Goal: Task Accomplishment & Management: Use online tool/utility

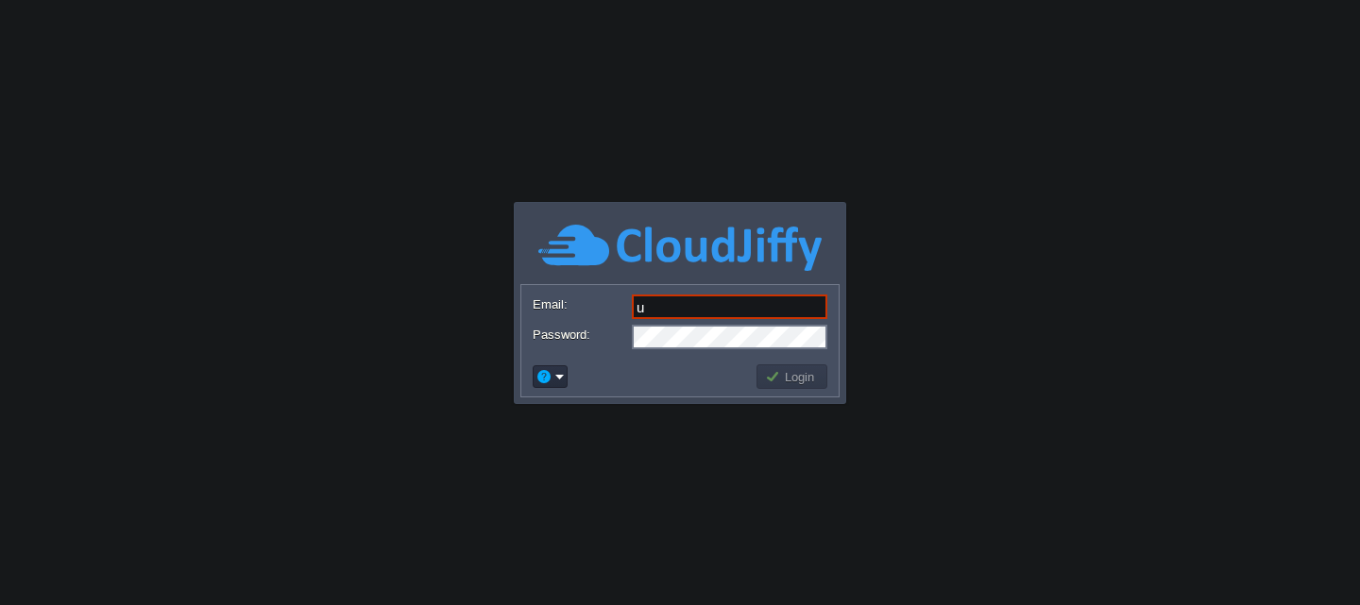
type input "[EMAIL_ADDRESS][DOMAIN_NAME]"
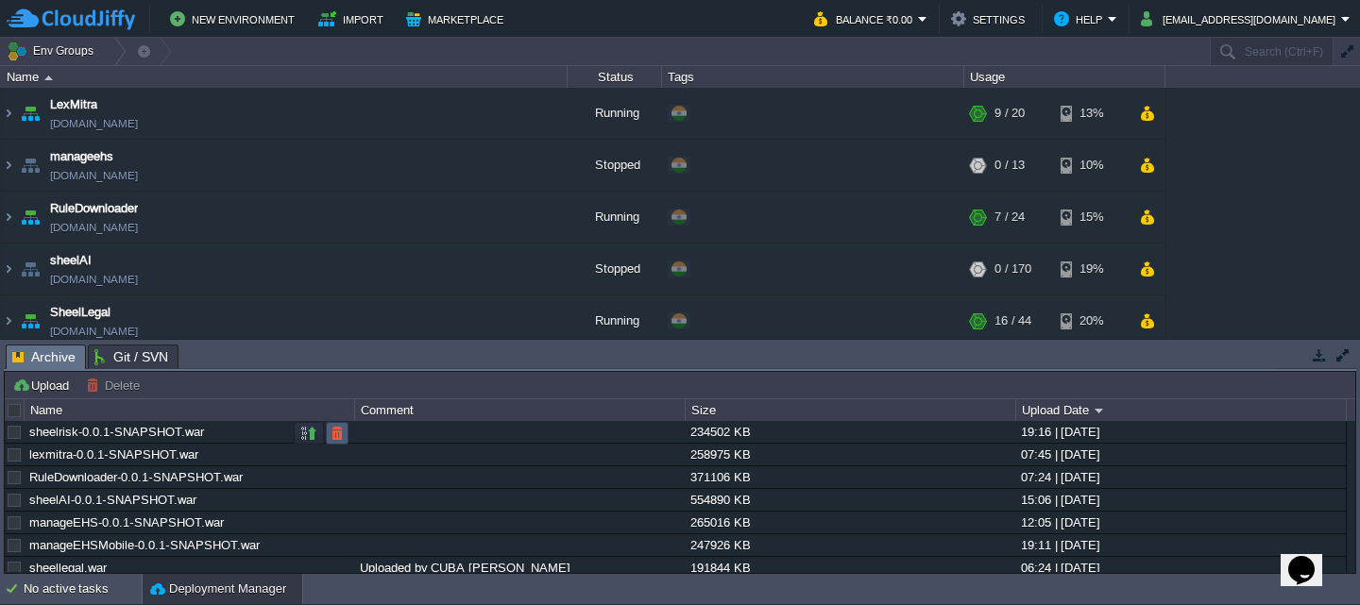
click at [328, 438] on td at bounding box center [337, 433] width 23 height 23
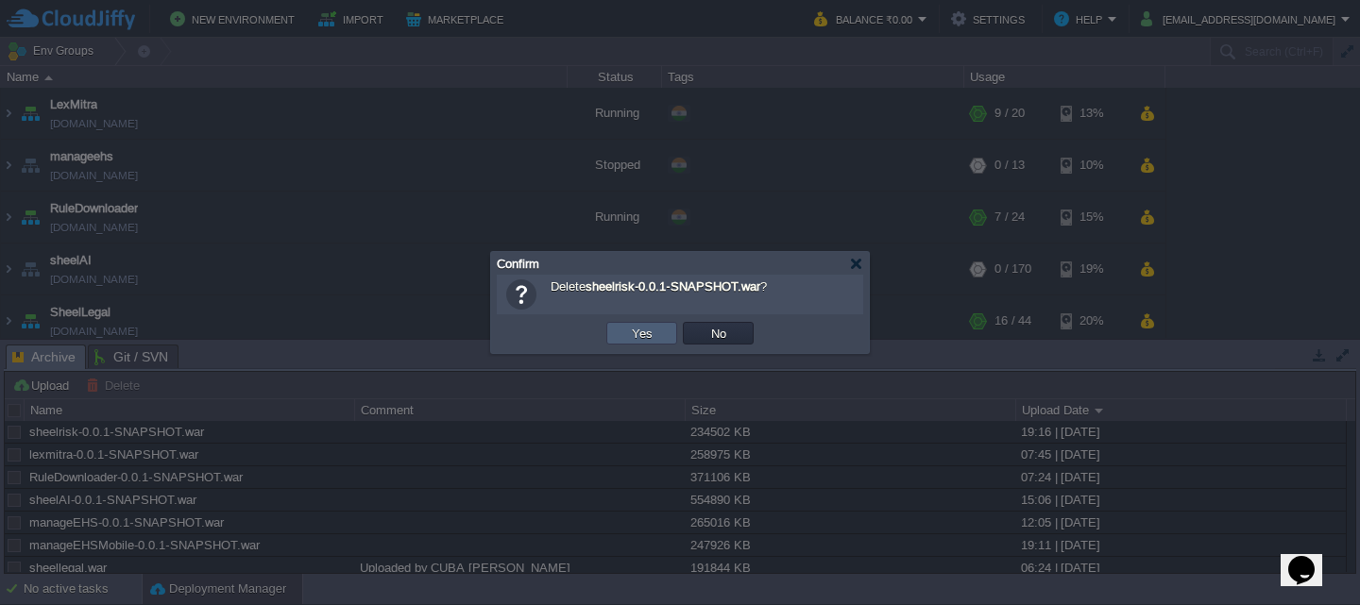
click at [648, 330] on button "Yes" at bounding box center [642, 333] width 32 height 17
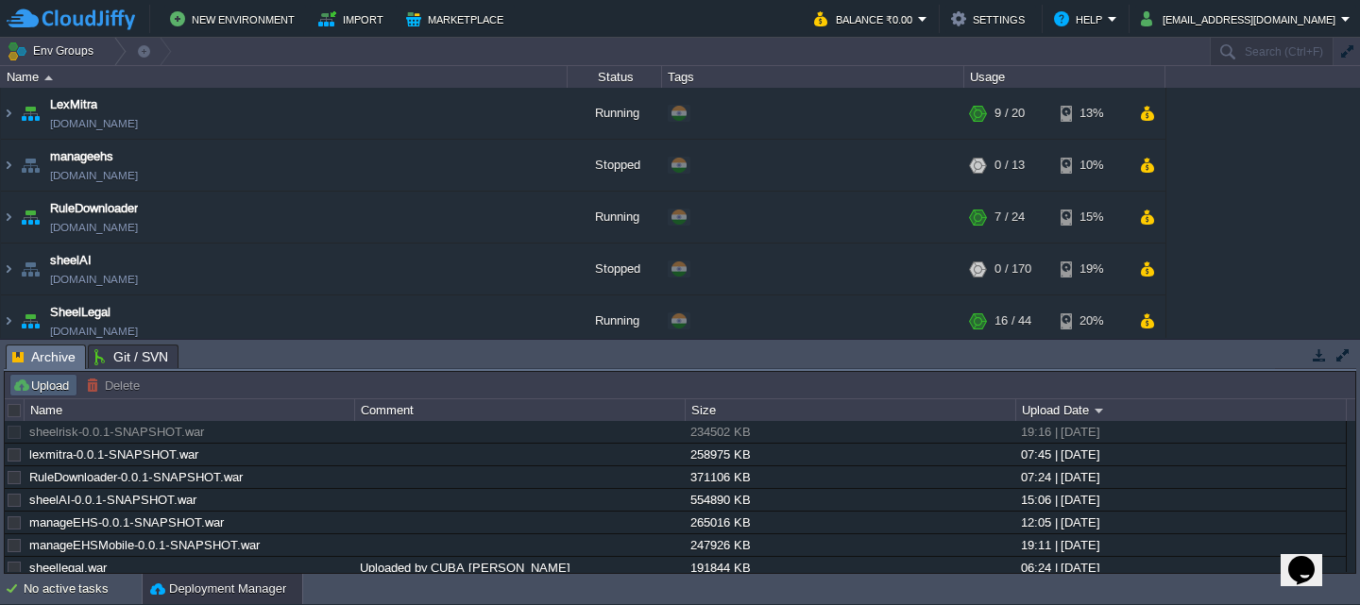
click at [32, 387] on button "Upload" at bounding box center [43, 385] width 62 height 17
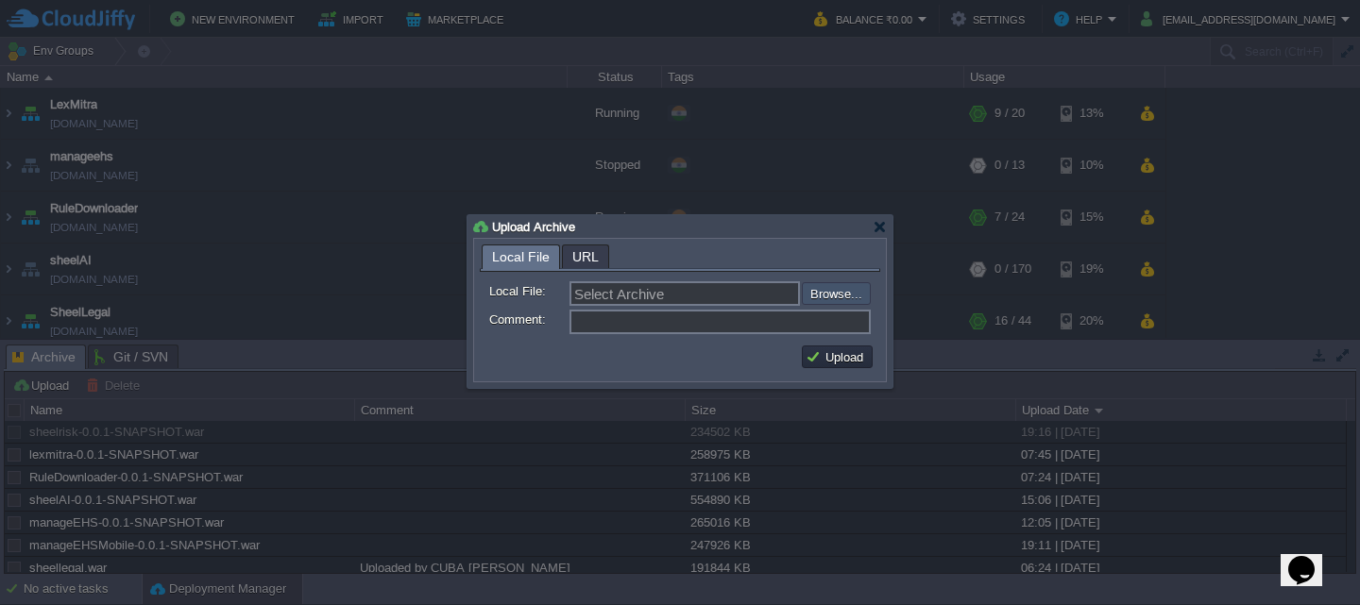
click at [844, 301] on input "file" at bounding box center [751, 293] width 239 height 23
type input "C:\fakepath\sheelrisk-0.0.1-SNAPSHOT.war"
type input "sheelrisk-0.0.1-SNAPSHOT.war"
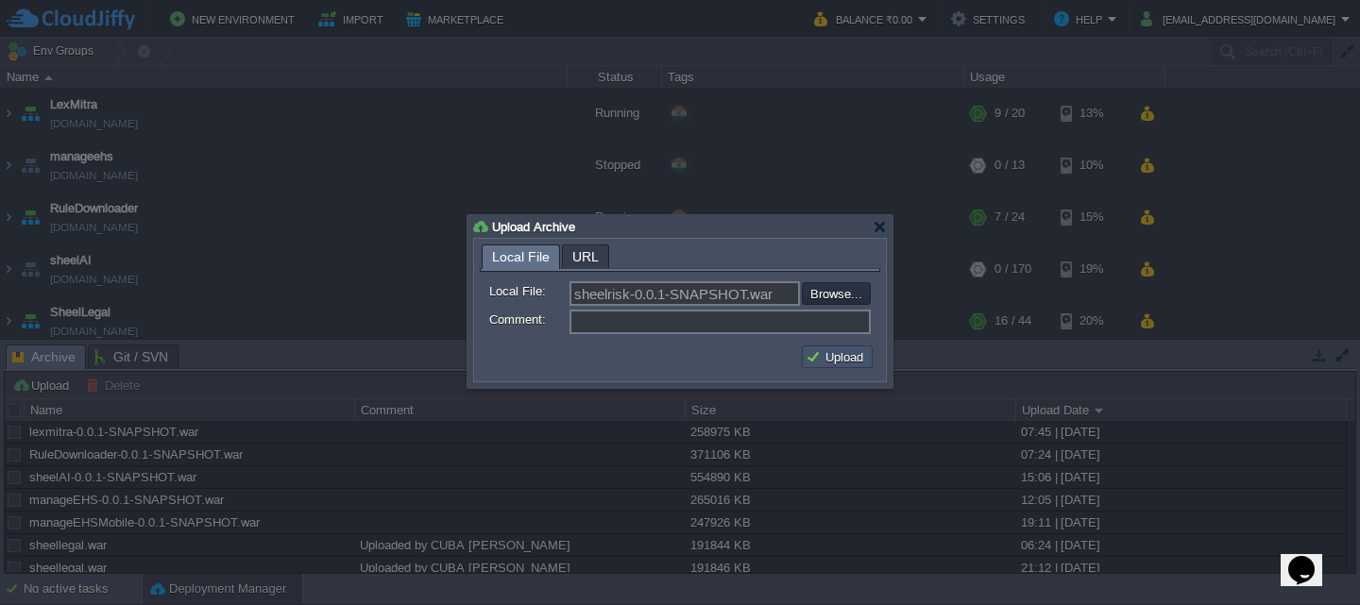
click at [832, 354] on button "Upload" at bounding box center [837, 357] width 63 height 17
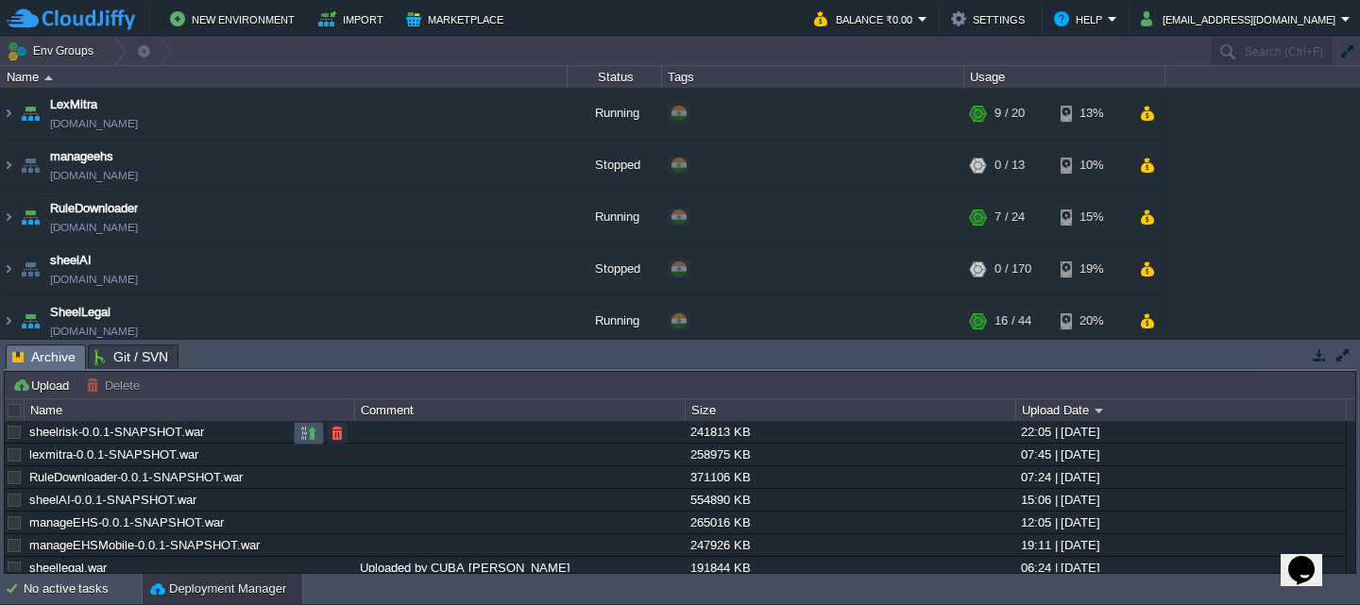
click at [310, 432] on button "button" at bounding box center [308, 433] width 17 height 17
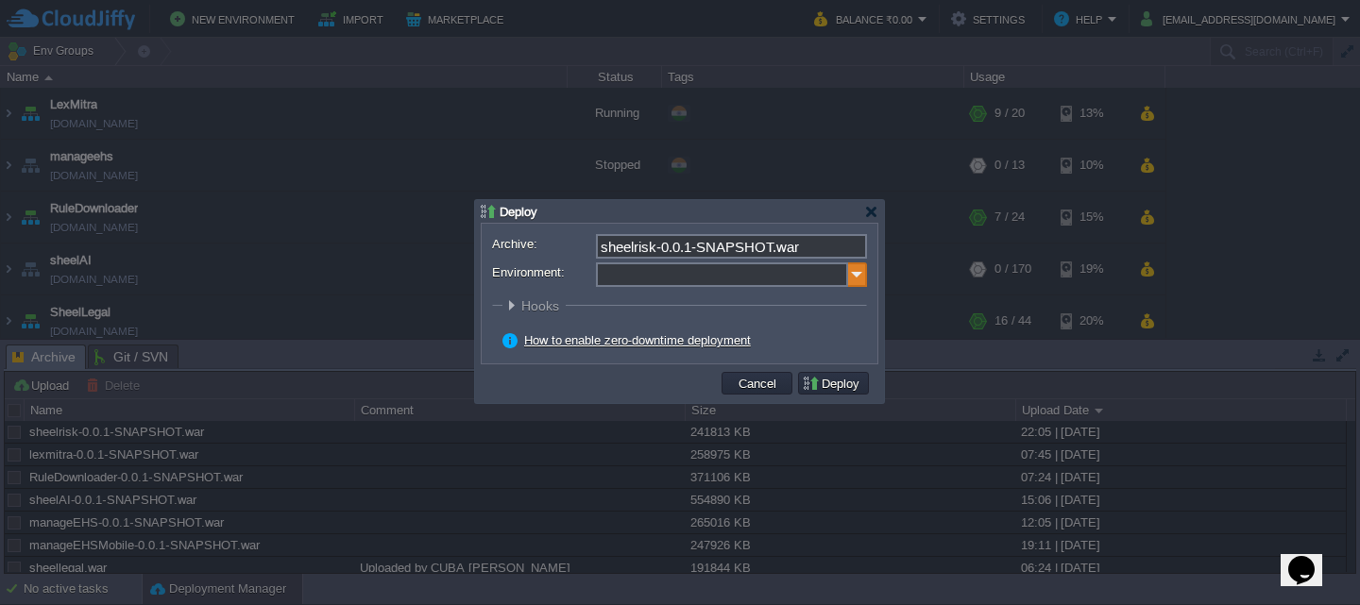
click at [861, 274] on img at bounding box center [857, 275] width 19 height 25
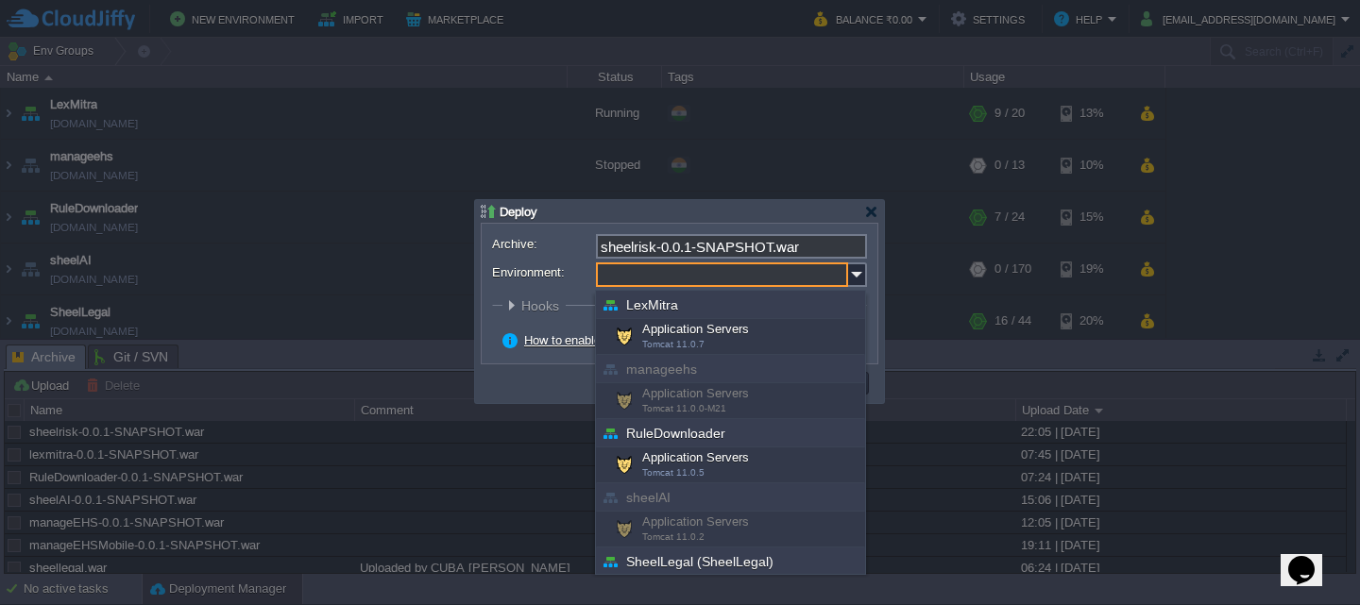
scroll to position [166, 0]
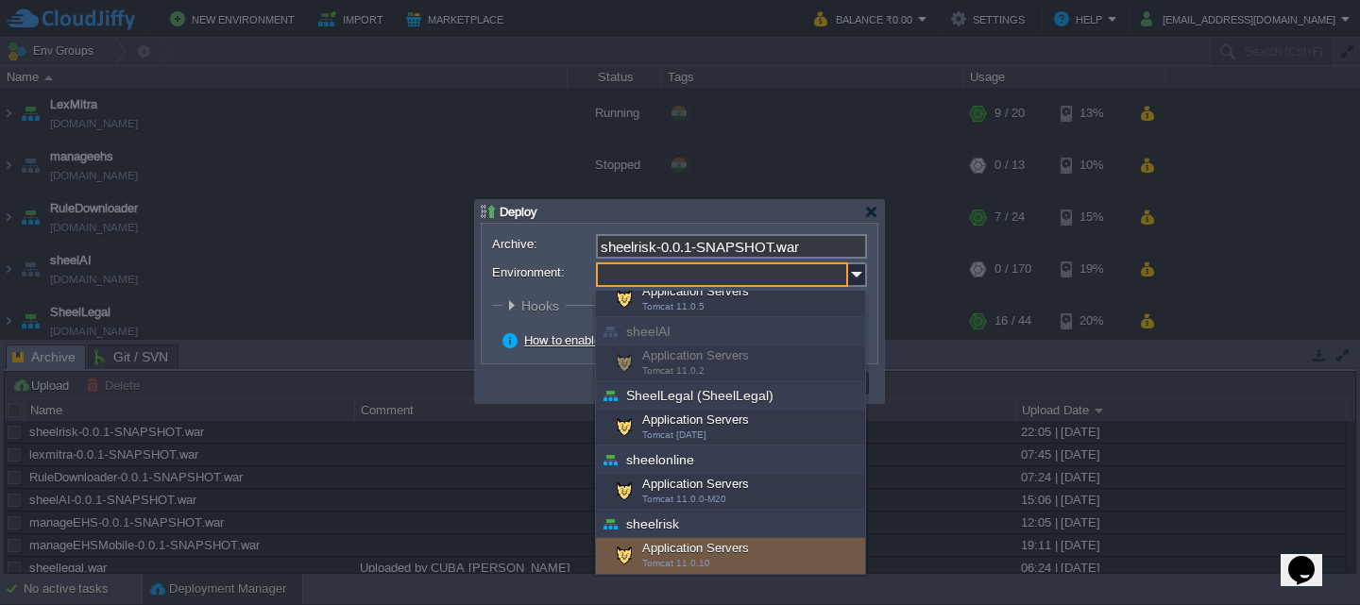
click at [736, 554] on div "Application Servers Tomcat 11.0.10" at bounding box center [730, 556] width 269 height 36
type input "Application Servers (sheelrisk)"
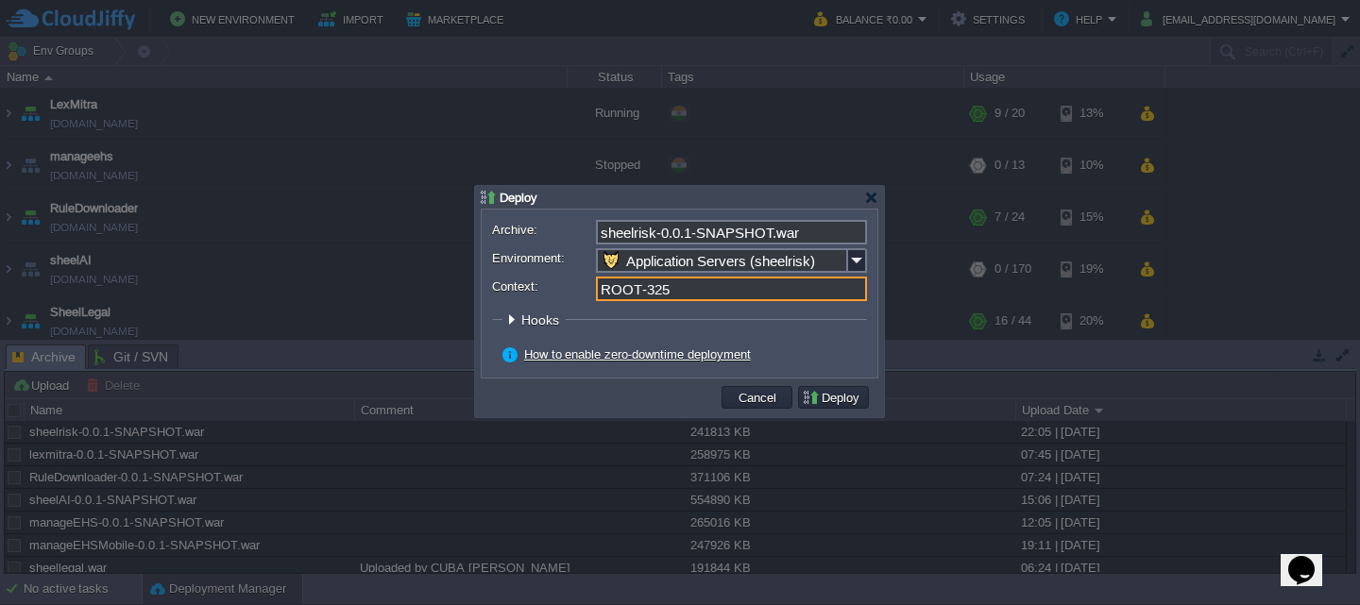
click at [719, 285] on input "ROOT-325" at bounding box center [731, 289] width 271 height 25
type input "ROOT"
click at [820, 393] on button "Deploy" at bounding box center [833, 397] width 63 height 17
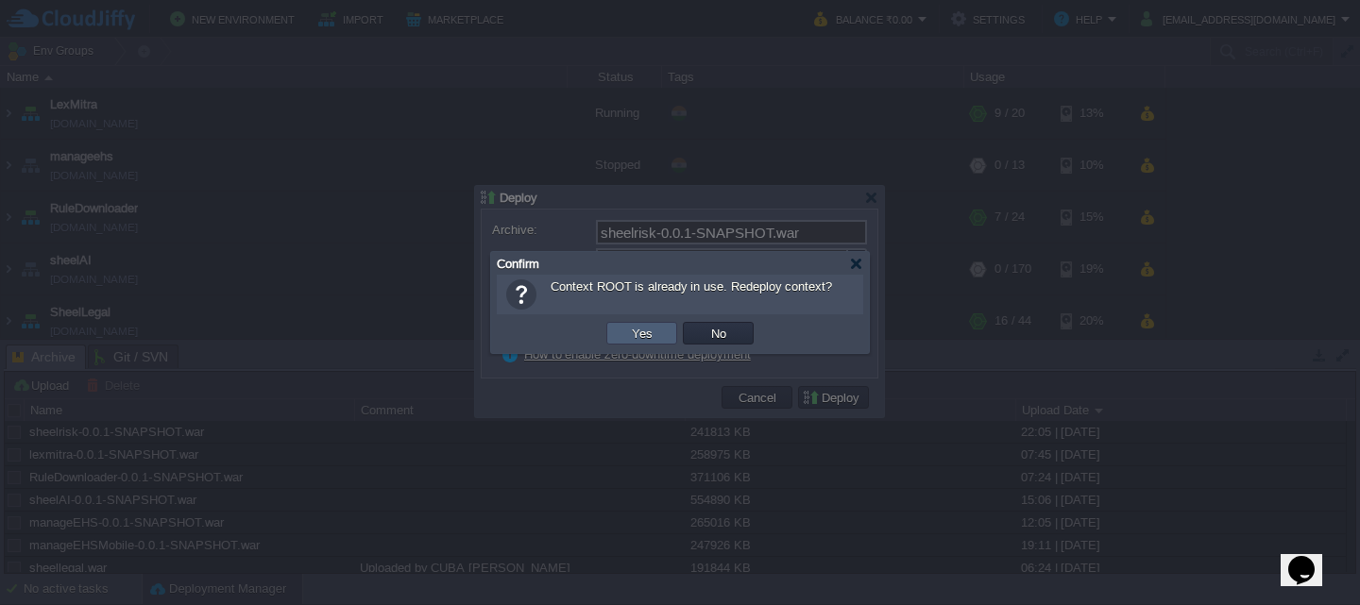
click at [637, 332] on button "Yes" at bounding box center [642, 333] width 32 height 17
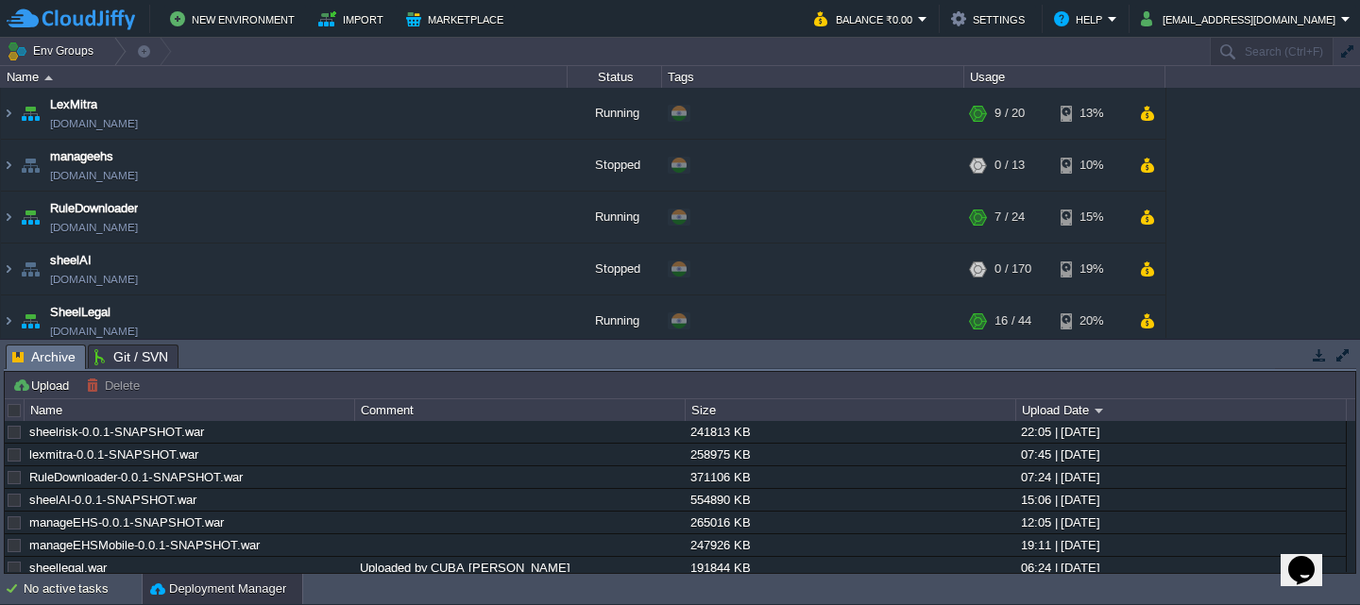
scroll to position [339, 0]
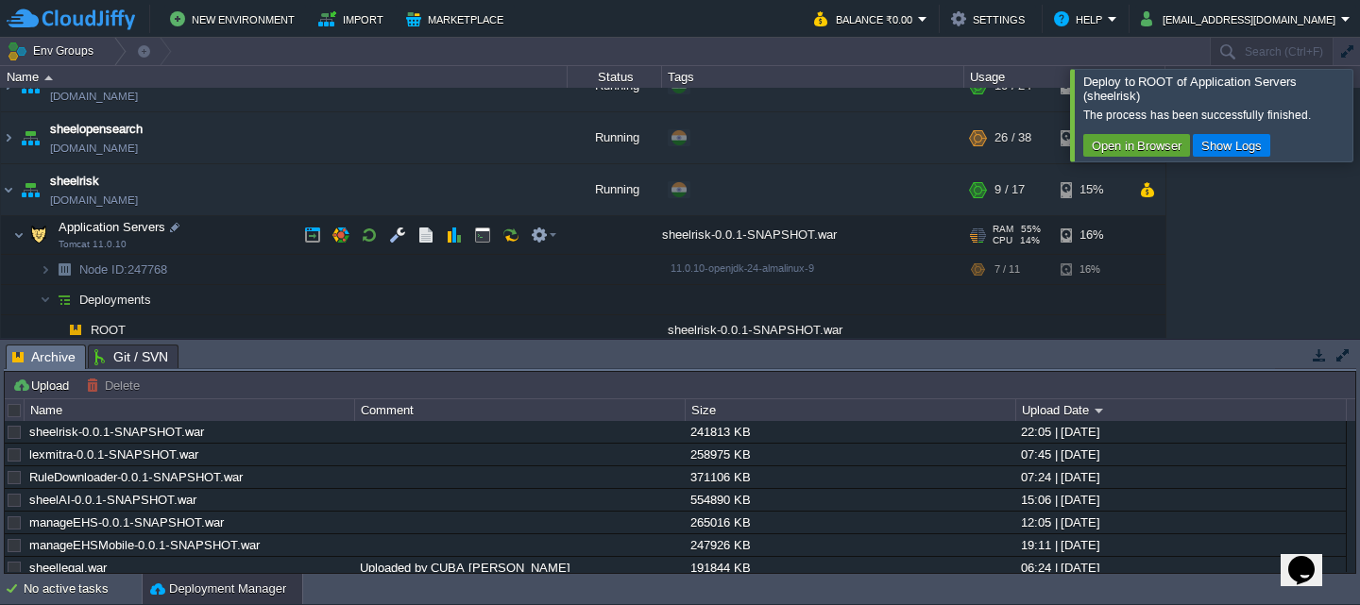
click at [613, 250] on div at bounding box center [615, 235] width 94 height 38
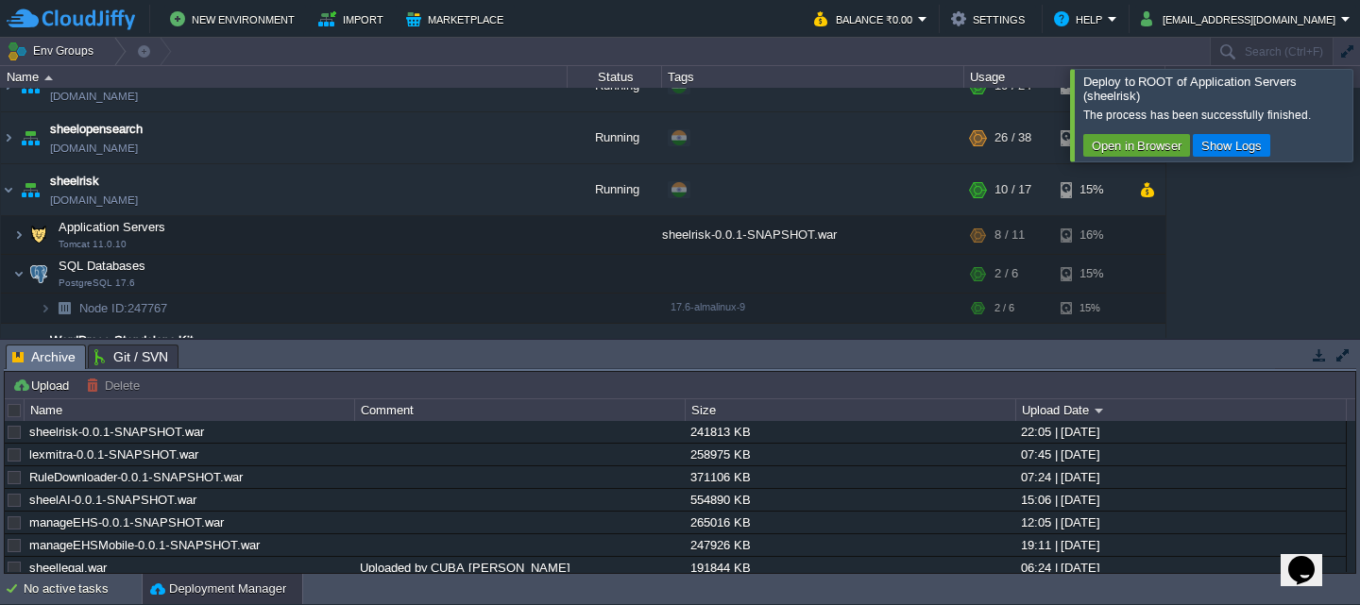
click at [1359, 114] on div at bounding box center [1383, 115] width 0 height 92
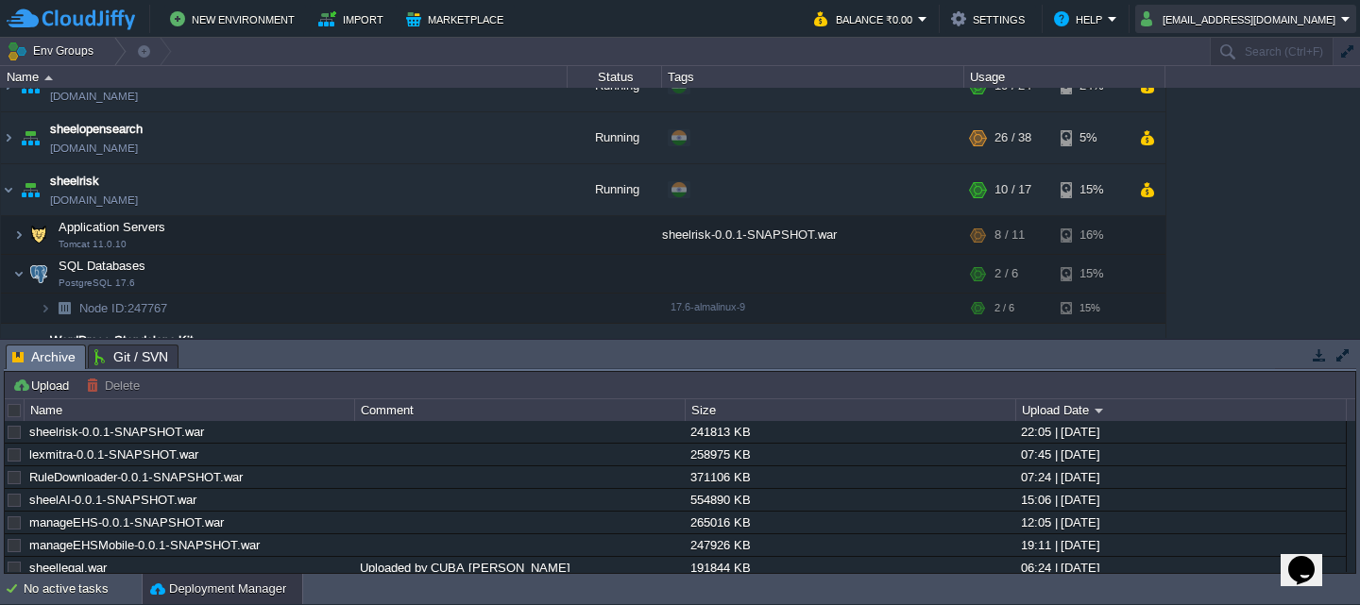
click at [1305, 14] on button "[EMAIL_ADDRESS][DOMAIN_NAME]" at bounding box center [1241, 19] width 200 height 23
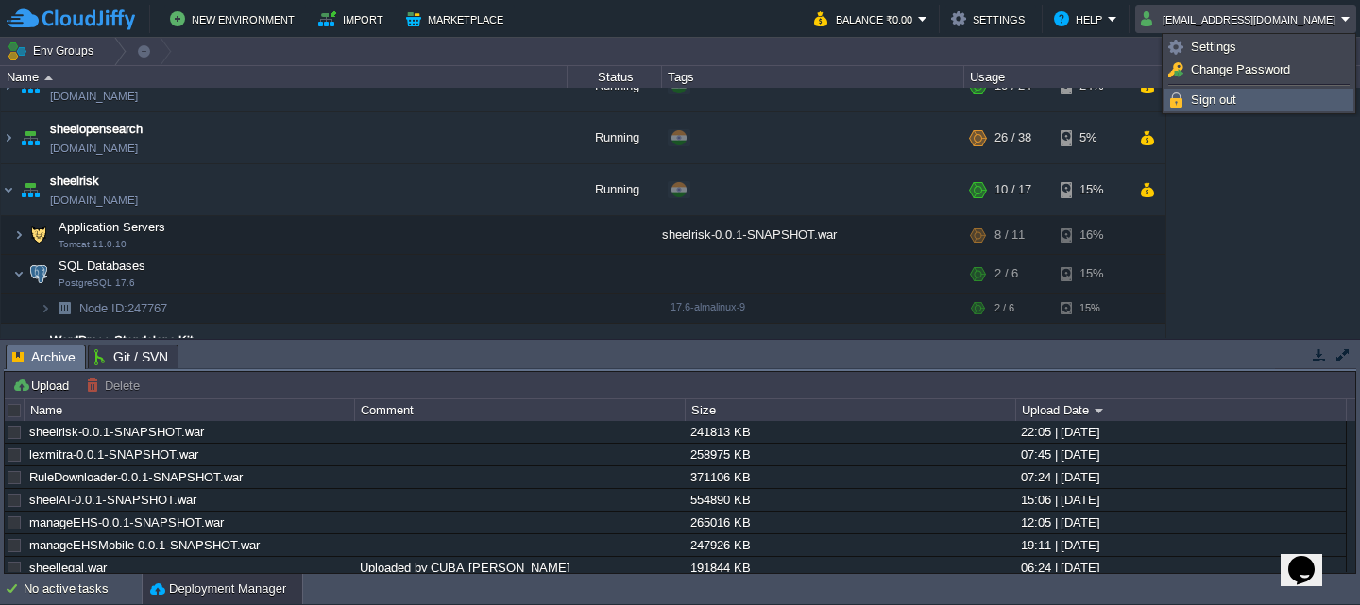
click at [1216, 106] on span "Sign out" at bounding box center [1213, 100] width 45 height 14
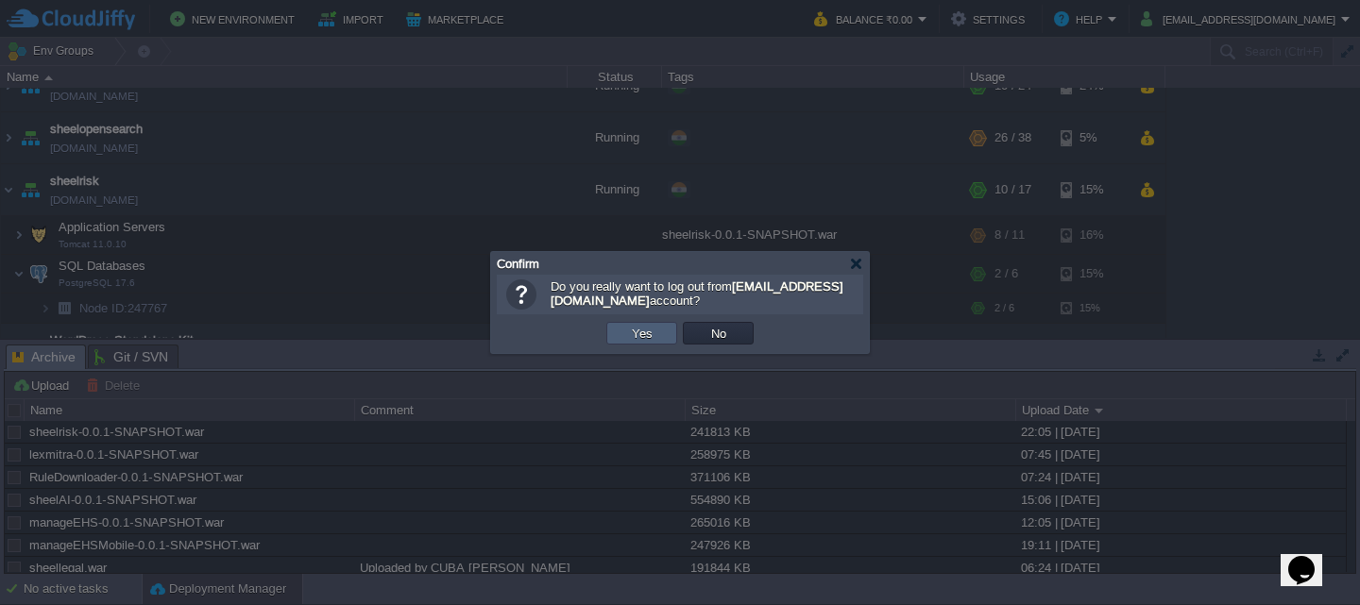
click at [634, 328] on button "Yes" at bounding box center [642, 333] width 32 height 17
